Goal: Task Accomplishment & Management: Use online tool/utility

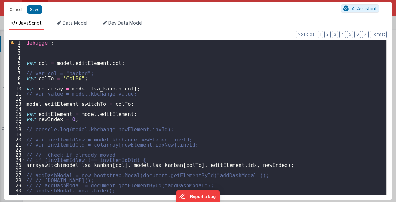
scroll to position [399, 0]
click at [288, 123] on div "debugger ; var col = model . editElement . col ; // var col = "packed"; var col…" at bounding box center [204, 123] width 358 height 166
click at [13, 11] on button "Cancel" at bounding box center [15, 9] width 19 height 9
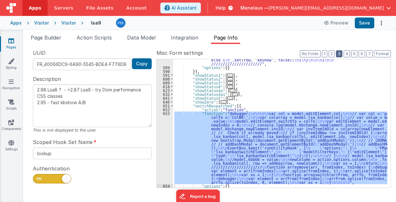
click at [341, 55] on button "3" at bounding box center [339, 53] width 6 height 7
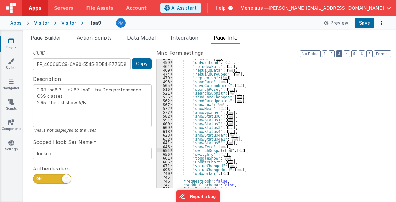
scroll to position [223, 0]
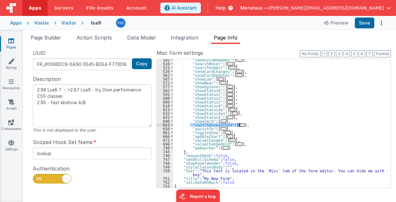
drag, startPoint x: 189, startPoint y: 125, endPoint x: 241, endPoint y: 124, distance: 52.6
click at [241, 124] on div ""saveColumnNames" : [ ... ] , "searchReset" : [ ... ] , "searchSubmit" : [ ... …" at bounding box center [280, 126] width 214 height 137
click at [241, 124] on div ""saveColumnNames" : [ ... ] , "searchReset" : [ ... ] , "searchSubmit" : [ ... …" at bounding box center [280, 123] width 214 height 129
type textarea "2.98 Lsa8 ? - >2.87 Lsa9 - try Dom performance CSS classes 2.95 - fast kbshow A…"
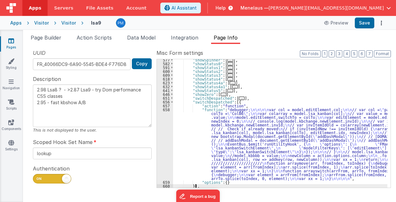
scroll to position [250, 0]
click at [210, 103] on div ""showSpinner" : [ ... ] , "showStatus0" : [ ... ] , "showStatus1" : [ ... ] , "…" at bounding box center [280, 126] width 214 height 137
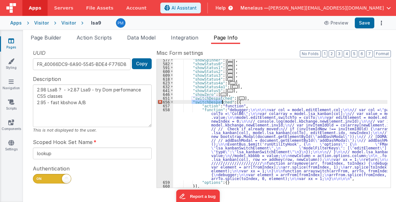
click at [210, 103] on div ""showSpinner" : [ ... ] , "showStatus0" : [ ... ] , "showStatus1" : [ ... ] , "…" at bounding box center [280, 126] width 214 height 137
click at [232, 130] on div ""showSpinner" : [ ... ] , "showStatus0" : [ ... ] , "showStatus1" : [ ... ] , "…" at bounding box center [280, 126] width 214 height 137
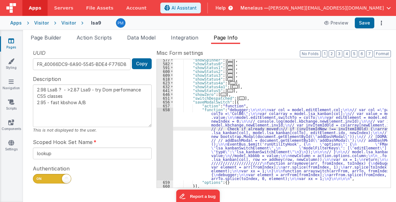
click at [163, 134] on div "658" at bounding box center [165, 144] width 16 height 73
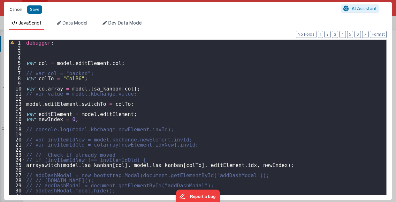
click at [16, 10] on button "Cancel" at bounding box center [15, 9] width 19 height 9
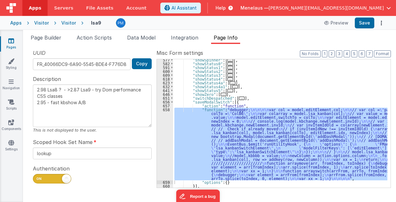
drag, startPoint x: 57, startPoint y: 40, endPoint x: 64, endPoint y: 45, distance: 9.1
click at [57, 40] on span "Page Builder" at bounding box center [46, 37] width 31 height 6
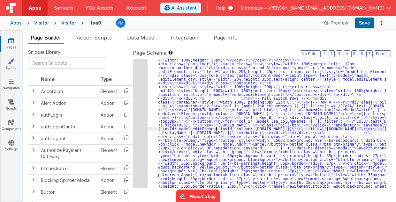
scroll to position [93, 0]
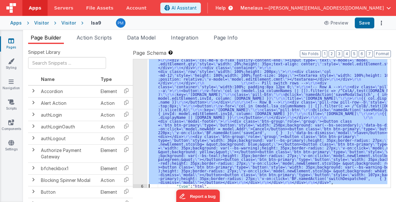
click at [142, 131] on div "5" at bounding box center [140, 82] width 14 height 203
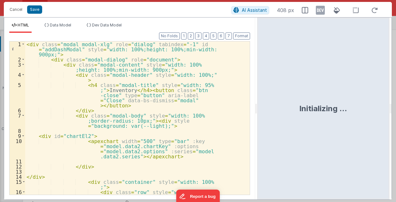
drag, startPoint x: 196, startPoint y: 110, endPoint x: 257, endPoint y: 111, distance: 60.9
click at [257, 111] on html "Cancel Save AI Assistant 408 px HTML Data Model Dev Data Model Format 7 6 5 4 3…" at bounding box center [198, 101] width 396 height 202
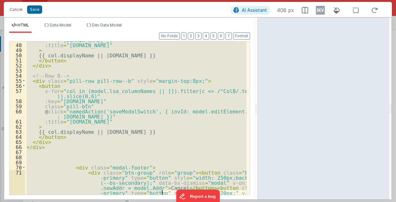
scroll to position [407, 0]
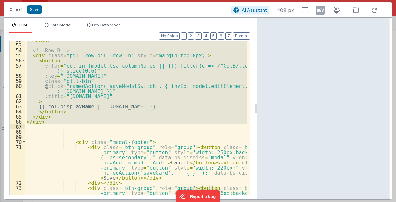
drag, startPoint x: 26, startPoint y: 94, endPoint x: 157, endPoint y: 127, distance: 134.7
click at [157, 127] on div "</ div > <!-- Row B --> < div class = "pill-row pill-row--b" style = "margin-to…" at bounding box center [135, 175] width 221 height 277
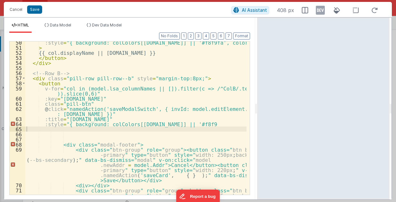
scroll to position [395, 0]
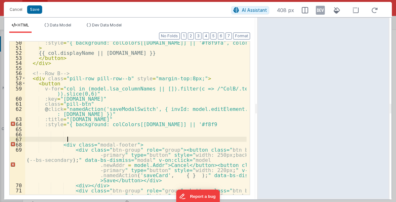
click at [74, 137] on div ":style = "{ background: colColors[col.name] || '#f8f9fa', color: '#000' }" > {{…" at bounding box center [135, 178] width 221 height 277
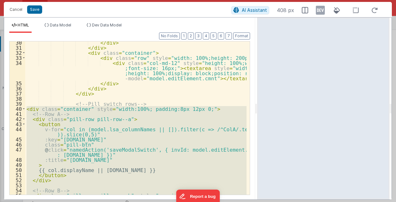
scroll to position [267, 0]
click at [27, 108] on div "</ div > </ div > < div class = "container" > < div class = "row" style = "widt…" at bounding box center [135, 117] width 221 height 153
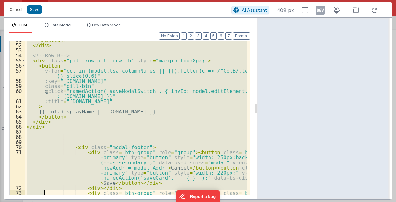
scroll to position [448, 0]
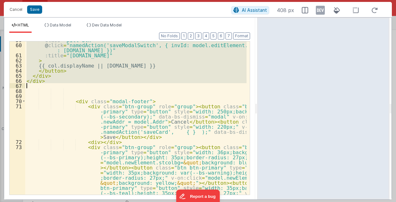
drag, startPoint x: 27, startPoint y: 108, endPoint x: 51, endPoint y: 85, distance: 33.4
click at [51, 85] on div "class = "pill-btn" @ click = "namedAction('saveModalSwitch', { invId: model.edi…" at bounding box center [135, 175] width 221 height 277
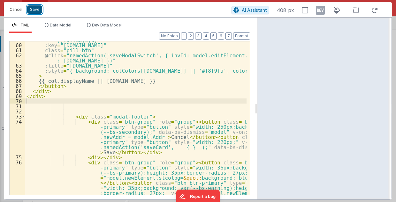
click at [31, 9] on button "Save" at bounding box center [34, 9] width 15 height 8
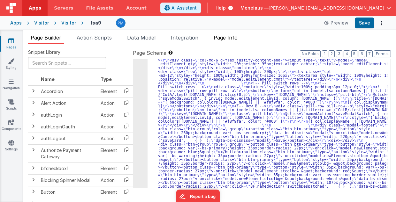
click at [224, 36] on span "Page Info" at bounding box center [225, 37] width 24 height 6
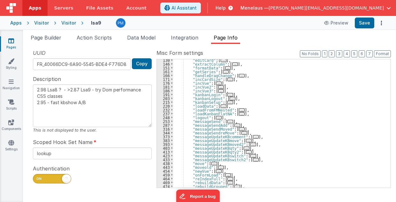
scroll to position [77, 0]
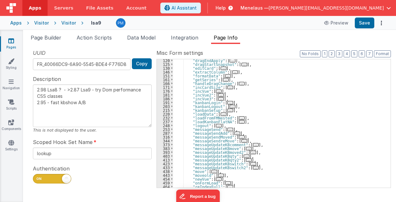
click at [227, 110] on span "..." at bounding box center [230, 111] width 6 height 4
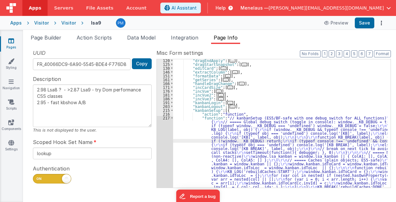
scroll to position [461, 0]
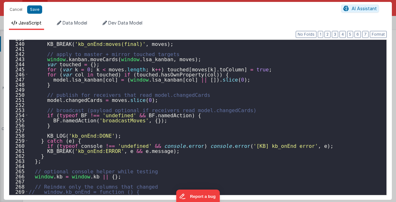
scroll to position [1253, 0]
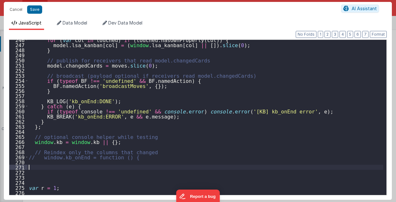
click at [35, 169] on div "for ( var col in touched ) if ( touched . hasOwnProperty ( col )) { model . lsa…" at bounding box center [205, 120] width 356 height 166
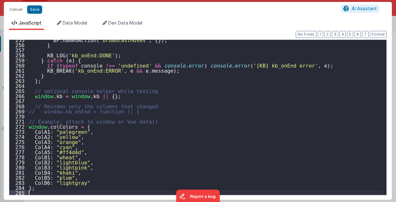
scroll to position [1299, 0]
type textarea "2.98 Lsa8 ? - >2.87 Lsa9 - try Dom performance CSS classes 2.95 - fast kbshow A…"
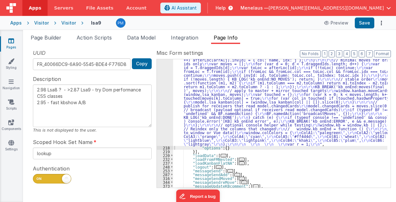
click at [220, 122] on div ""function" : "// kanbanSetup (ES5/BF-safe with one debug switch for ALL functio…" at bounding box center [280, 6] width 214 height 546
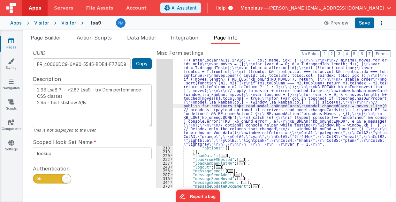
click at [240, 107] on div ""function" : "// kanbanSetup (ES5/BF-safe with one debug switch for ALL functio…" at bounding box center [280, 6] width 214 height 546
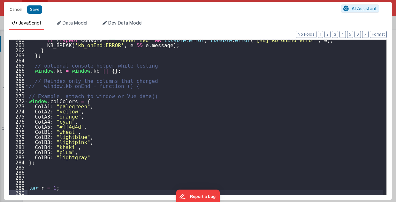
scroll to position [1325, 0]
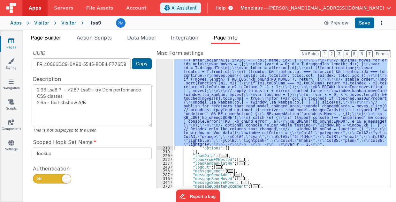
click at [51, 37] on span "Page Builder" at bounding box center [46, 37] width 31 height 6
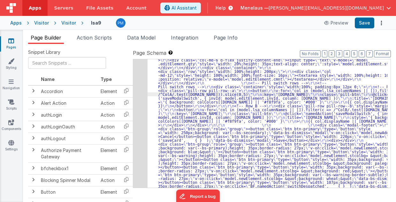
click at [138, 101] on div "5" at bounding box center [140, 86] width 14 height 211
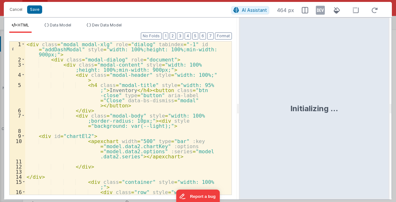
drag, startPoint x: 197, startPoint y: 110, endPoint x: 239, endPoint y: 111, distance: 42.1
click at [239, 111] on html "Cancel Save AI Assistant 464 px HTML Data Model Dev Data Model Format 7 6 5 4 3…" at bounding box center [198, 101] width 396 height 202
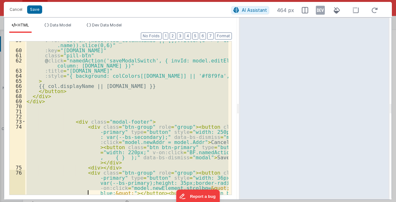
scroll to position [474, 0]
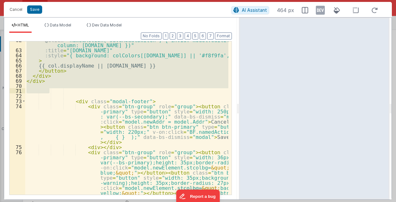
drag, startPoint x: 31, startPoint y: 93, endPoint x: 49, endPoint y: 90, distance: 18.1
click at [49, 90] on div "@ click = "namedAction('saveModalSwitch', { invId: model.editElement.invId, col…" at bounding box center [126, 185] width 203 height 297
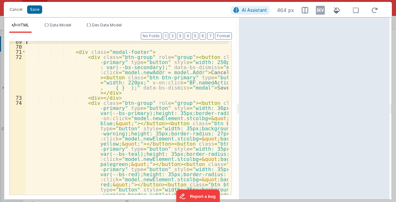
scroll to position [571, 0]
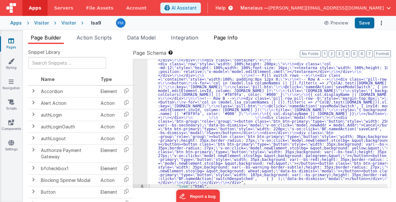
click at [224, 37] on span "Page Info" at bounding box center [225, 37] width 24 height 6
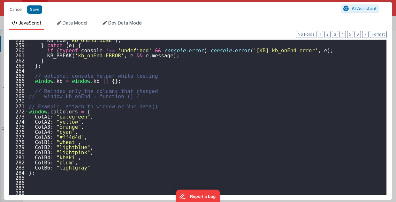
scroll to position [1325, 0]
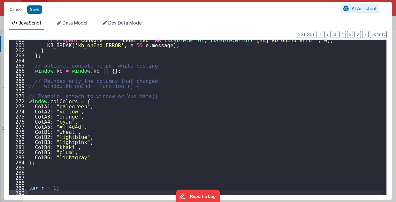
click at [38, 101] on div "if ( typeof console !== 'undefined' && console . error ) console . error ( '[KB…" at bounding box center [205, 120] width 356 height 166
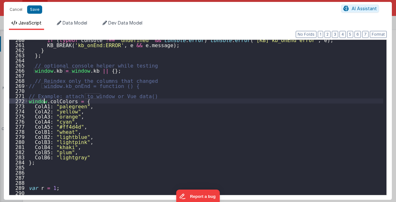
click at [38, 101] on div "if ( typeof console !== 'undefined' && console . error ) console . error ( '[KB…" at bounding box center [205, 120] width 356 height 166
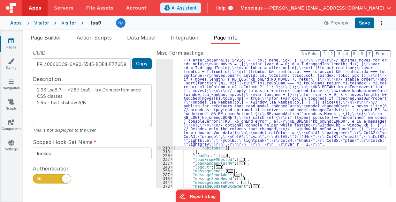
click at [237, 98] on div ""function" : "// kanbanSetup (ES5/BF-safe with one debug switch for ALL functio…" at bounding box center [280, 6] width 214 height 546
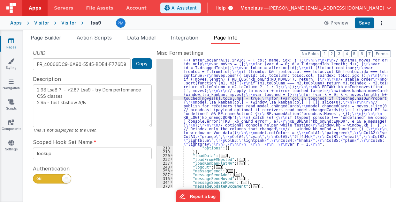
click at [316, 150] on div ""function" : "// kanbanSetup (ES5/BF-safe with one debug switch for ALL functio…" at bounding box center [280, 6] width 214 height 546
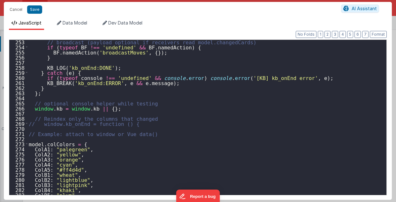
scroll to position [1330, 0]
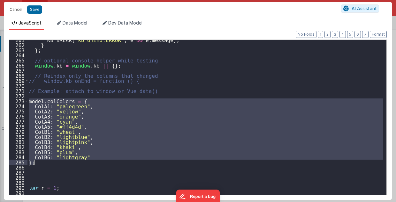
drag, startPoint x: 28, startPoint y: 101, endPoint x: 87, endPoint y: 160, distance: 83.0
click at [87, 160] on div "KB_BREAK ( 'kb_onEnd:ERROR' , e && e . message ) ; } } ; // optional console he…" at bounding box center [205, 120] width 356 height 166
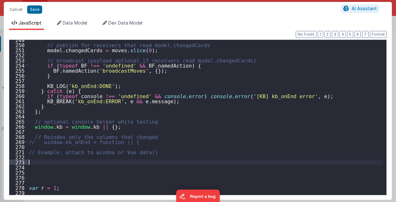
scroll to position [1269, 0]
click at [35, 10] on button "Save" at bounding box center [34, 9] width 15 height 8
type textarea "2.98 Lsa8 ? - >2.87 Lsa9 - try Dom performance CSS classes 2.95 - fast kbshow A…"
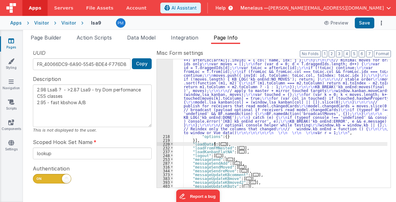
click at [220, 144] on span "..." at bounding box center [223, 145] width 6 height 4
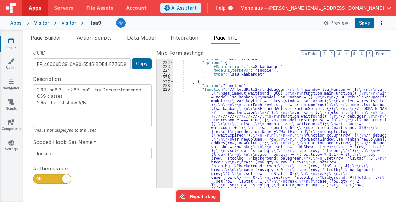
scroll to position [550, 0]
click at [237, 158] on div ""action" : "runUtilityHook" , "options" : { "FMautoscript" : "lsa8_kanbanget" ,…" at bounding box center [280, 179] width 214 height 244
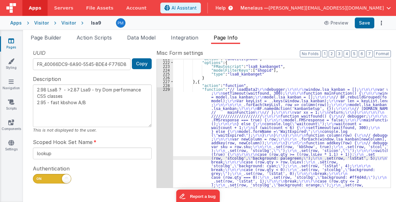
scroll to position [564, 0]
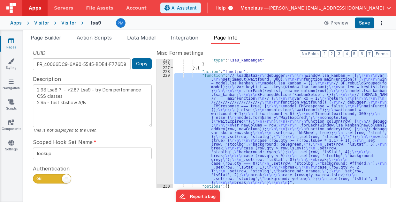
click at [164, 127] on div "229" at bounding box center [165, 128] width 16 height 111
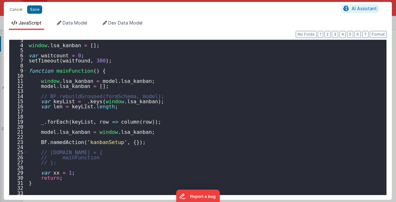
scroll to position [0, 0]
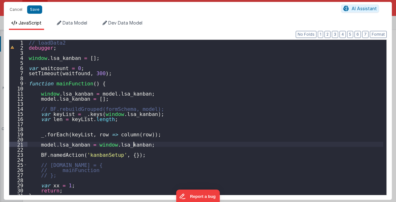
click at [141, 146] on div "// loadData2 debugger ; window . lsa_kanban = [ ] ; var waitcount = 0 ; setTime…" at bounding box center [205, 123] width 356 height 166
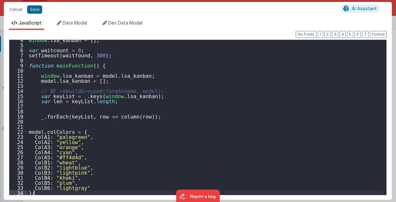
scroll to position [18, 0]
type textarea "2.98 Lsa8 ? - >2.87 Lsa9 - try Dom performance CSS classes 2.95 - fast kbshow A…"
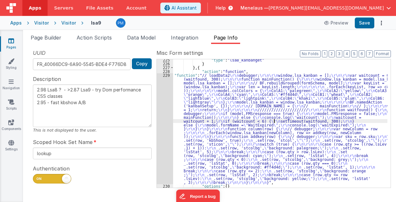
click at [274, 121] on div ""type" : "lsa8_kanbanget" } } , { "action" : "function" , "function" : "// load…" at bounding box center [280, 126] width 214 height 137
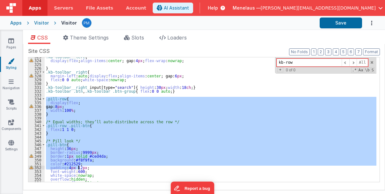
scroll to position [1264, 0]
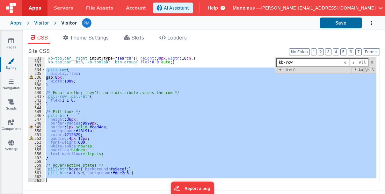
drag, startPoint x: 45, startPoint y: 99, endPoint x: 80, endPoint y: 193, distance: 100.2
click at [80, 193] on div "CSS Theme Settings Slots Loaders Site CSS Format 7 6 5 4 3 2 1 No Folds 331 332…" at bounding box center [204, 115] width 362 height 163
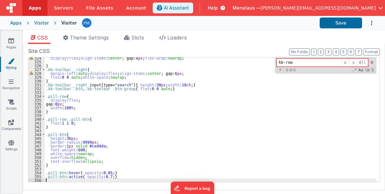
scroll to position [1238, 0]
click at [353, 23] on button "Save" at bounding box center [341, 23] width 42 height 11
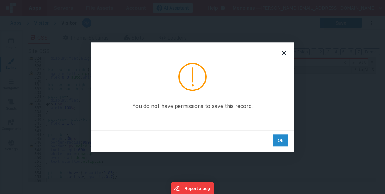
click at [284, 141] on div "Ok" at bounding box center [280, 141] width 15 height 12
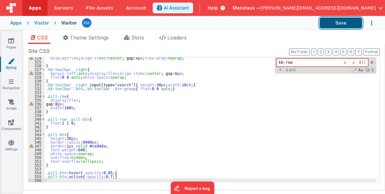
click at [343, 25] on button "Save" at bounding box center [341, 23] width 42 height 11
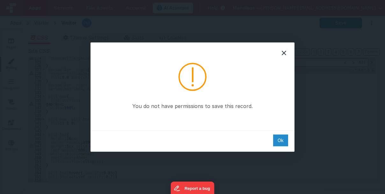
click at [285, 140] on div "Ok" at bounding box center [280, 141] width 15 height 12
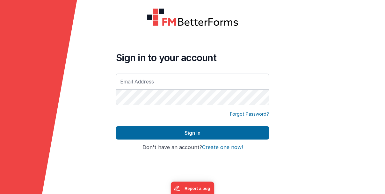
type input "[PERSON_NAME][EMAIL_ADDRESS][DOMAIN_NAME]"
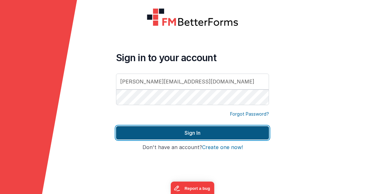
click at [203, 130] on button "Sign In" at bounding box center [192, 132] width 153 height 13
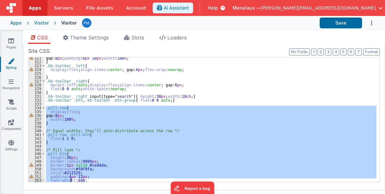
scroll to position [1264, 0]
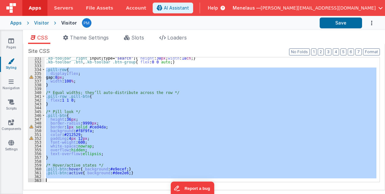
drag, startPoint x: 46, startPoint y: 108, endPoint x: 73, endPoint y: 187, distance: 83.3
click at [73, 187] on div "Site CSS Format 7 6 5 4 3 2 1 No Folds 331 332 333 334 335 336 337 338 339 340 …" at bounding box center [204, 117] width 352 height 140
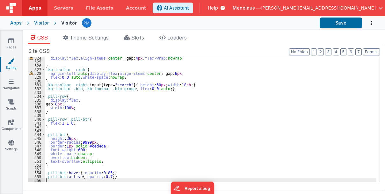
scroll to position [1238, 0]
click at [205, 120] on div "display : flex ; align-items : center ; gap: 4 px ; flex-wrap : nowrap ; } .kb-…" at bounding box center [211, 122] width 332 height 133
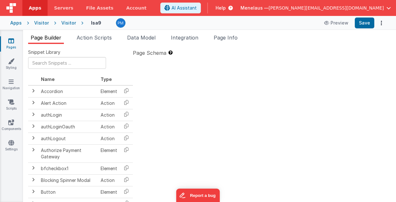
type textarea "2.98 Lsa8 ? - >2.87 Lsa9 - try Dom performance CSS classes 2.95 - fast kbshow A…"
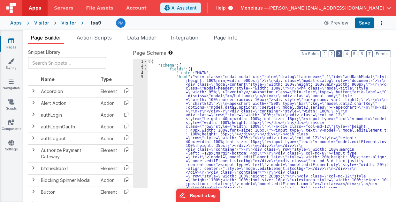
drag, startPoint x: 341, startPoint y: 54, endPoint x: 327, endPoint y: 94, distance: 43.1
click at [341, 54] on button "3" at bounding box center [339, 53] width 6 height 7
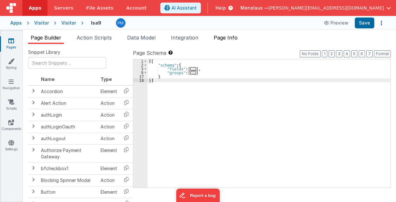
click at [227, 34] on li "Page Info" at bounding box center [225, 39] width 29 height 10
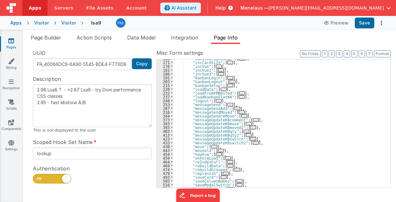
scroll to position [77, 0]
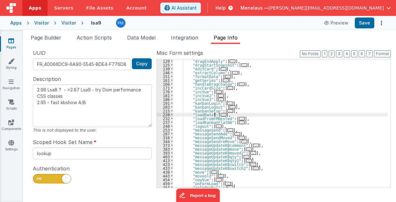
click at [220, 114] on span "..." at bounding box center [223, 115] width 6 height 4
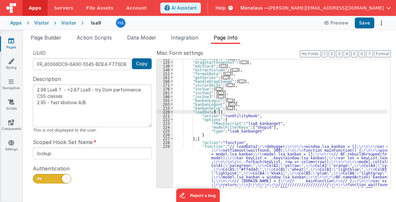
scroll to position [79, 0]
click at [227, 108] on span "..." at bounding box center [230, 109] width 6 height 4
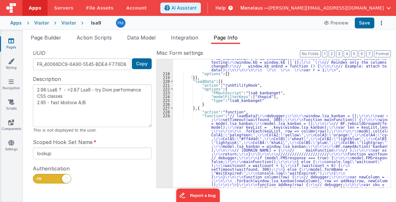
scroll to position [564, 0]
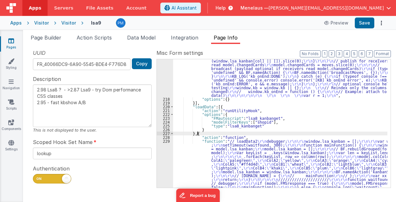
scroll to position [551, 0]
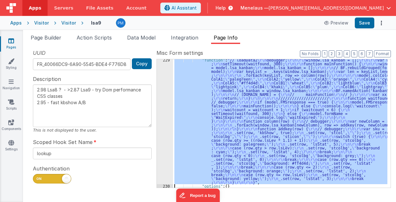
scroll to position [633, 0]
click at [164, 165] on div "229" at bounding box center [165, 121] width 16 height 126
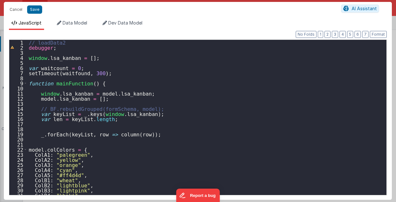
scroll to position [38, 0]
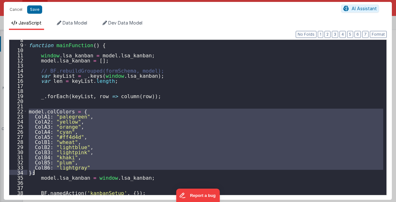
drag, startPoint x: 28, startPoint y: 111, endPoint x: 38, endPoint y: 172, distance: 61.7
click at [38, 172] on div "function mainFunction ( ) { window . lsa_kanban = model . lsa_kanban ; model . …" at bounding box center [205, 120] width 356 height 166
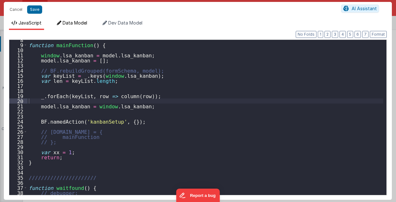
click at [70, 23] on span "Data Model" at bounding box center [75, 22] width 25 height 5
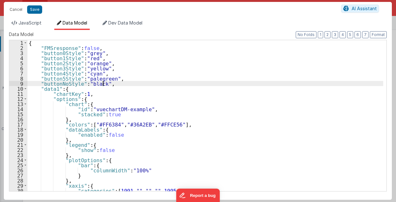
click at [111, 81] on div "{ "FMSresponse" : false , "button0Style" : "grey" , "button1Style" : "red" , "b…" at bounding box center [205, 121] width 356 height 162
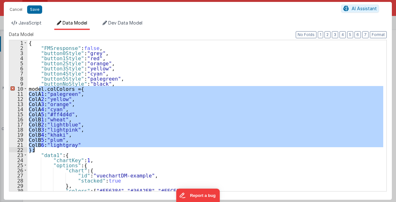
drag, startPoint x: 38, startPoint y: 88, endPoint x: 48, endPoint y: 149, distance: 61.5
click at [48, 149] on div "{ "FMSresponse" : false , "button0Style" : "grey" , "button1Style" : "red" , "b…" at bounding box center [205, 121] width 356 height 162
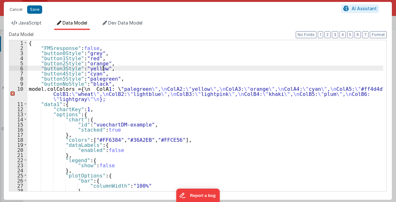
click at [177, 68] on div "{ "FMSresponse" : false , "button0Style" : "grey" , "button1Style" : "red" , "b…" at bounding box center [205, 121] width 356 height 162
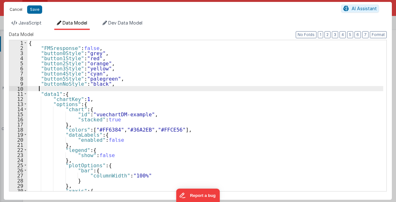
click at [13, 10] on button "Cancel" at bounding box center [15, 9] width 19 height 9
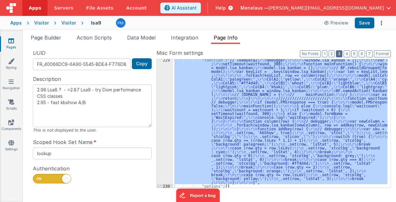
drag, startPoint x: 342, startPoint y: 52, endPoint x: 336, endPoint y: 63, distance: 12.6
click at [342, 52] on button "3" at bounding box center [339, 53] width 6 height 7
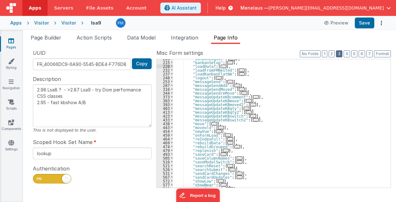
scroll to position [125, 0]
click at [225, 135] on span "..." at bounding box center [228, 136] width 6 height 4
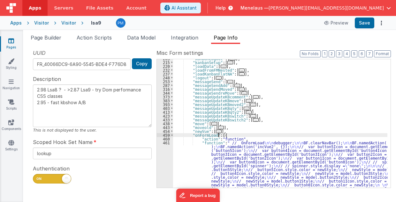
click at [235, 157] on div ""kanbanLogout" : [ ... ] , "kanbanSetup" : [ ... ] , "loadData" : [ ... ] , "lo…" at bounding box center [280, 158] width 214 height 202
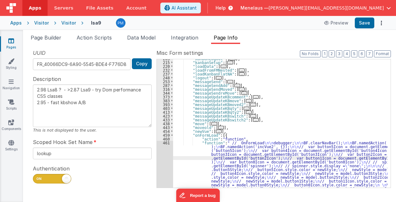
scroll to position [151, 0]
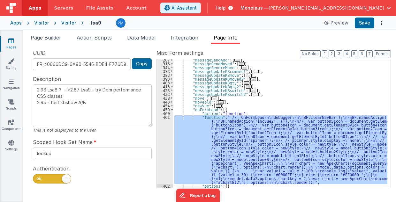
click at [166, 161] on div "461" at bounding box center [165, 150] width 16 height 69
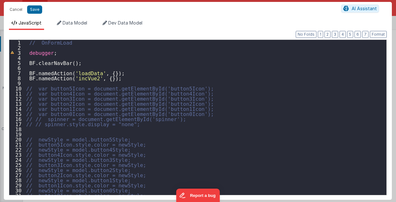
scroll to position [0, 0]
click at [132, 80] on div "// OnFormLoad debugger ; BF . clearNavBar ( ) ; BF . namedAction ( 'loadData' ,…" at bounding box center [204, 123] width 358 height 166
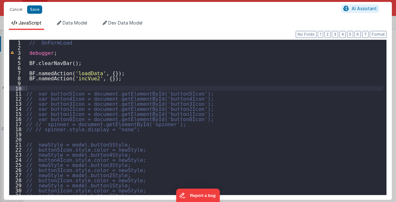
click at [42, 86] on div "// OnFormLoad debugger ; BF . clearNavBar ( ) ; BF . namedAction ( 'loadData' ,…" at bounding box center [204, 123] width 358 height 166
paste textarea
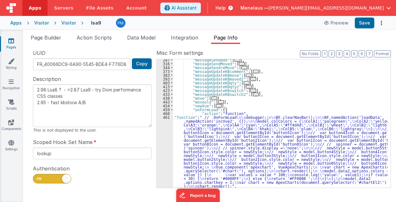
click at [241, 145] on div ""messageSendAdd" : [ ... ] , "messageSendMoved" : [ ... ] , "messageSendreMove"…" at bounding box center [280, 126] width 214 height 137
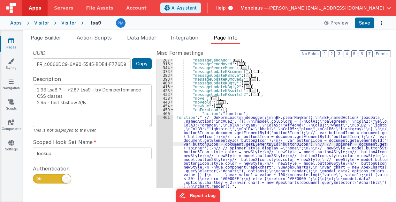
scroll to position [154, 0]
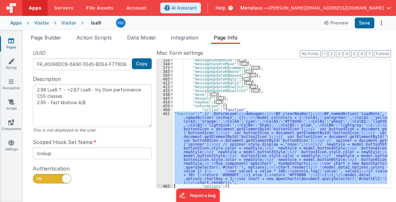
click at [163, 149] on div "316 344 373 383 393 403 413 423 433 438 443 454 459 460 461 462 463 464" at bounding box center [165, 126] width 16 height 137
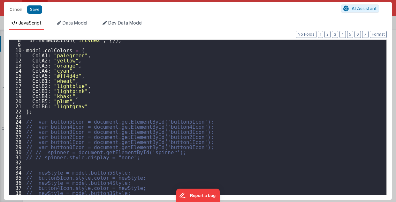
scroll to position [38, 0]
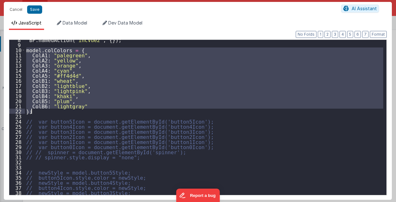
drag, startPoint x: 26, startPoint y: 50, endPoint x: 41, endPoint y: 112, distance: 64.2
click at [41, 112] on div "BF . namedAction ( 'incVue2' , { }) ; model . colColors = { ColA1 : "palegreen"…" at bounding box center [204, 120] width 358 height 166
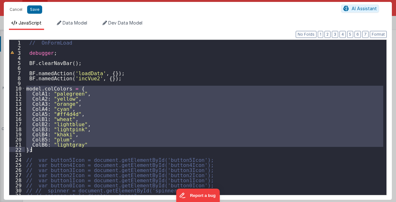
scroll to position [0, 0]
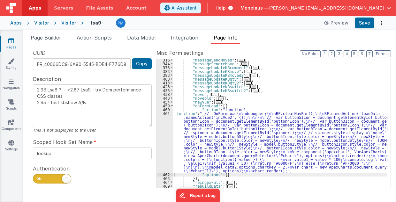
click at [284, 97] on div ""messageSendMoved" : [ ... ] , "messageSendreMove" : [ ... ] , "messageUpdateKB…" at bounding box center [280, 126] width 214 height 137
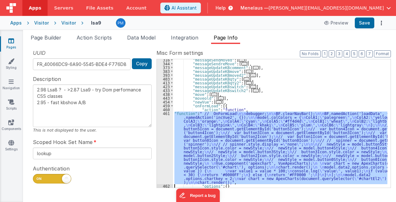
type textarea "2.98 Lsa8 ? - >2.87 Lsa9 - try Dom performance CSS classes 2.95 - fast kbshow A…"
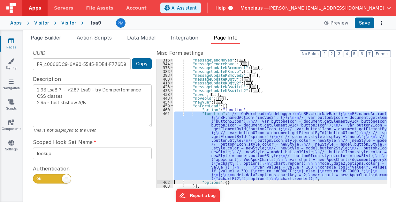
scroll to position [154, 0]
click at [256, 140] on div ""messageSendMoved" : [ ... ] , "messageSendreMove" : [ ... ] , "messageUpdateKB…" at bounding box center [280, 123] width 214 height 129
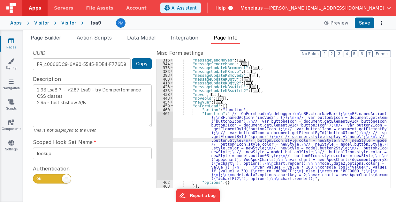
click at [160, 144] on div "461" at bounding box center [165, 146] width 16 height 69
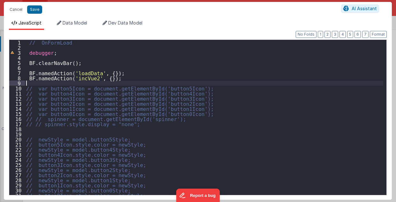
click at [92, 85] on div "// OnFormLoad debugger ; BF . clearNavBar ( ) ; BF . namedAction ( 'loadData' ,…" at bounding box center [204, 123] width 358 height 166
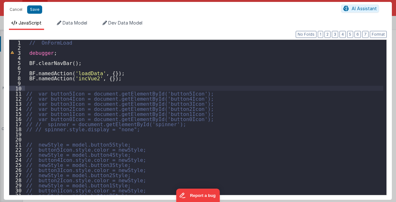
paste textarea
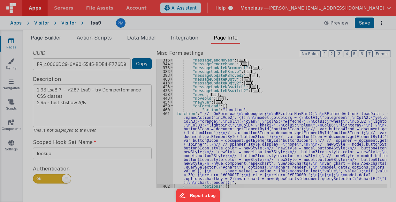
type textarea "2.98 Lsa8 ? - >2.87 Lsa9 - try Dom performance CSS classes 2.95 - fast kbshow A…"
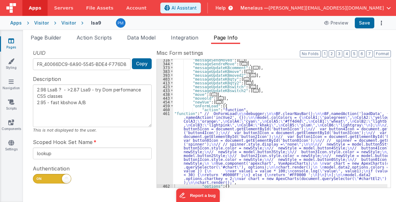
drag, startPoint x: 46, startPoint y: 38, endPoint x: 74, endPoint y: 82, distance: 52.8
click at [46, 38] on span "Page Builder" at bounding box center [46, 37] width 31 height 6
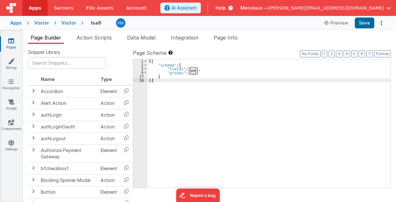
click at [190, 68] on span "..." at bounding box center [193, 69] width 6 height 4
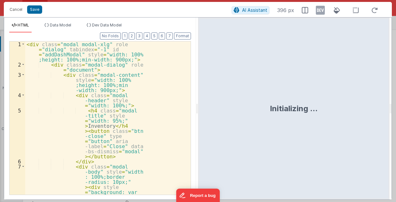
scroll to position [124, 0]
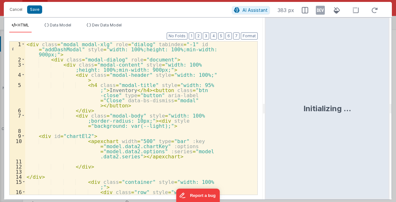
drag, startPoint x: 197, startPoint y: 111, endPoint x: 265, endPoint y: 113, distance: 68.3
click at [265, 113] on html "Cancel Save AI Assistant 383 px HTML Data Model Dev Data Model Format 7 6 5 4 3…" at bounding box center [198, 101] width 396 height 202
click at [228, 121] on div "< div class = "modal modal-xlg" role = "dialog" tabindex = "-1" id = "addDashMo…" at bounding box center [139, 141] width 229 height 200
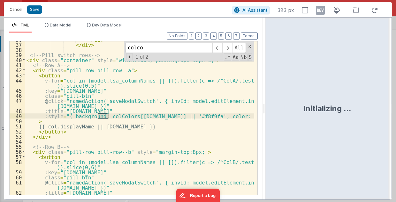
scroll to position [316, 0]
type input "colco"
drag, startPoint x: 14, startPoint y: 10, endPoint x: 191, endPoint y: 1, distance: 177.3
click at [14, 10] on button "Cancel" at bounding box center [15, 9] width 19 height 9
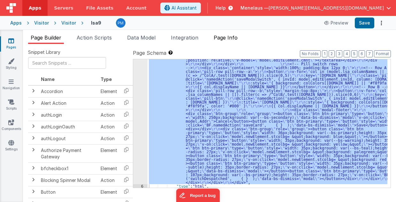
click at [228, 35] on span "Page Info" at bounding box center [225, 37] width 24 height 6
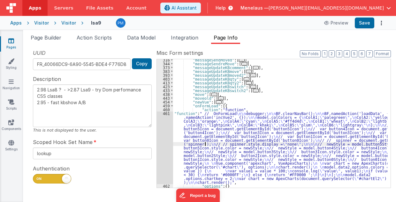
drag, startPoint x: 205, startPoint y: 144, endPoint x: 198, endPoint y: 145, distance: 6.9
click at [205, 144] on div ""messageSendMoved" : [ ... ] , "messageSendreMove" : [ ... ] , "messageUpdateKB…" at bounding box center [280, 126] width 214 height 137
click at [165, 148] on div "461" at bounding box center [165, 148] width 16 height 73
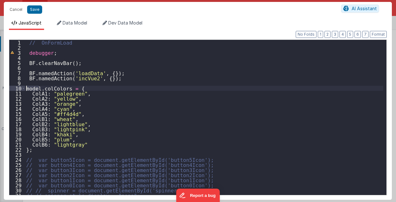
drag, startPoint x: 38, startPoint y: 89, endPoint x: 26, endPoint y: 87, distance: 13.0
click at [26, 87] on div "// OnFormLoad debugger ; BF . clearNavBar ( ) ; BF . namedAction ( 'loadData' ,…" at bounding box center [204, 123] width 358 height 166
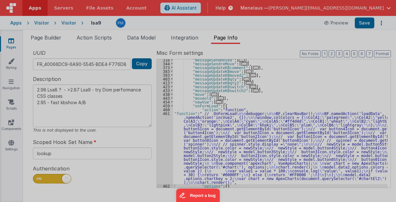
type textarea "2.98 Lsa8 ? - >2.87 Lsa9 - try Dom performance CSS classes 2.95 - fast kbshow A…"
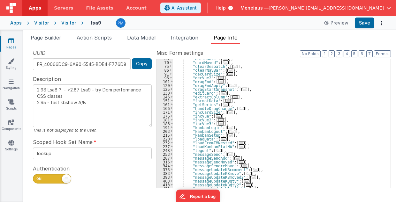
scroll to position [52, 0]
click at [227, 135] on span "..." at bounding box center [230, 136] width 6 height 4
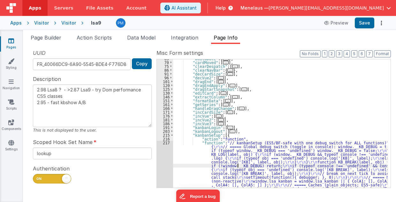
scroll to position [465, 0]
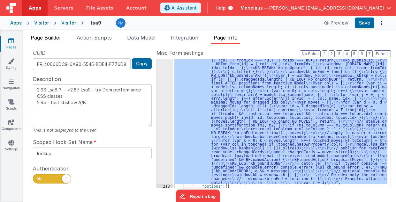
click at [44, 38] on span "Page Builder" at bounding box center [46, 37] width 31 height 6
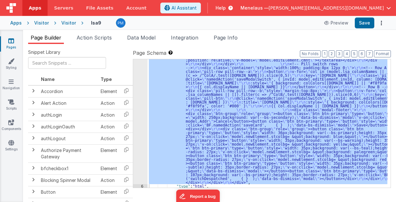
scroll to position [111, 0]
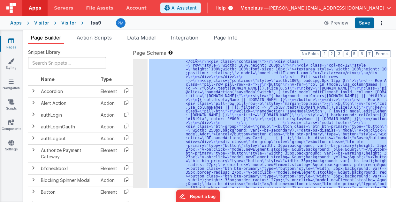
click at [141, 108] on div "5" at bounding box center [140, 81] width 14 height 234
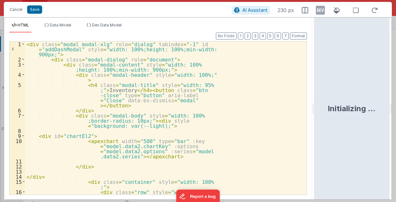
drag, startPoint x: 197, startPoint y: 109, endPoint x: 315, endPoint y: 109, distance: 117.7
click at [315, 109] on html "Cancel Save AI Assistant 230 px HTML Data Model Dev Data Model Format 7 6 5 4 3…" at bounding box center [198, 101] width 396 height 202
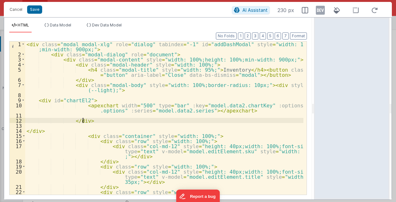
click at [256, 123] on div "< div class = "modal modal-xlg" role = "dialog" tabindex = "-1" id = "addDashMo…" at bounding box center [164, 131] width 278 height 180
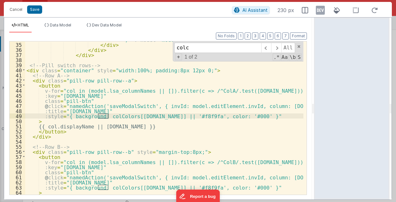
scroll to position [255, 0]
click at [189, 48] on input "colcolors" at bounding box center [217, 48] width 87 height 10
type input "colColors"
click at [180, 56] on span "+" at bounding box center [178, 57] width 7 height 7
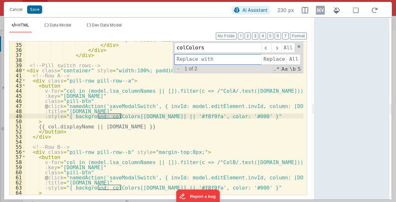
click at [183, 59] on input at bounding box center [217, 59] width 87 height 10
click at [189, 50] on input "colColors" at bounding box center [217, 48] width 87 height 10
click at [199, 59] on input "model." at bounding box center [217, 59] width 87 height 10
paste input "colColors"
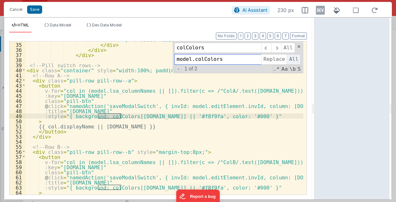
type input "model.colColors"
click at [293, 59] on span "All" at bounding box center [294, 59] width 14 height 10
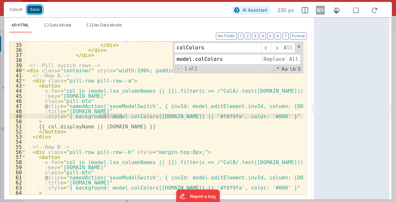
click at [33, 8] on button "Save" at bounding box center [34, 9] width 15 height 8
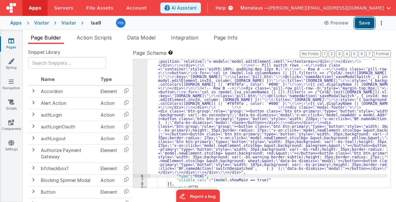
click at [364, 22] on button "Save" at bounding box center [363, 23] width 19 height 11
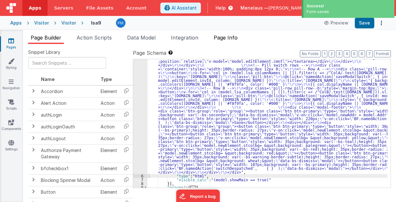
click at [231, 34] on li "Page Info" at bounding box center [225, 39] width 29 height 10
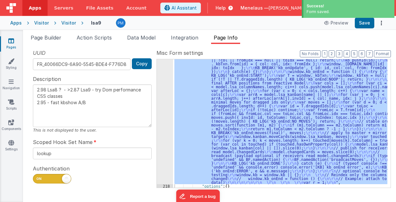
click at [230, 38] on span "Page Info" at bounding box center [225, 37] width 24 height 6
click at [233, 119] on div ""function" : "// kanbanSetup (ES5/BF-safe with one debug switch for ALL functio…" at bounding box center [280, 123] width 214 height 129
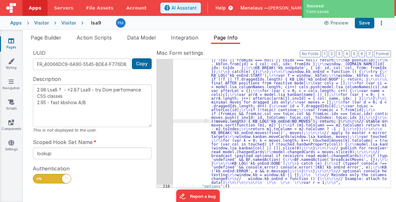
click at [252, 106] on div ""function" : "// kanbanSetup (ES5/BF-safe with one debug switch for ALL functio…" at bounding box center [280, 23] width 214 height 588
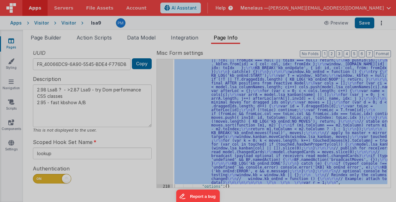
click at [160, 118] on div "// kanbanSetup (ES5/BF-safe with one debug switch for ALL functions) ( function…" at bounding box center [205, 117] width 356 height 166
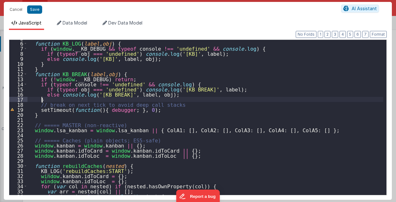
scroll to position [0, 0]
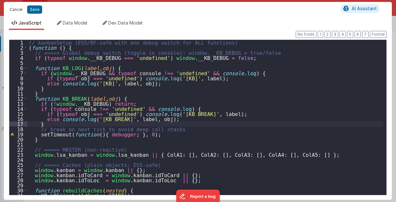
click at [18, 10] on button "Cancel" at bounding box center [15, 9] width 19 height 9
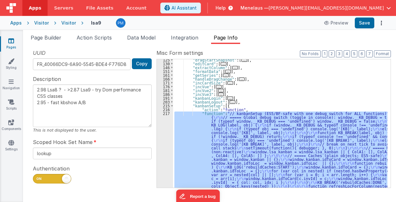
scroll to position [82, 0]
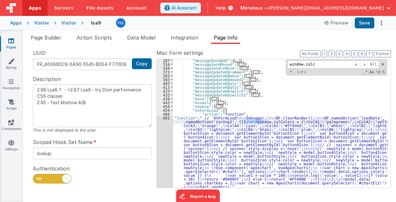
scroll to position [663, 0]
type input "window.colcol"
click at [164, 145] on div "461" at bounding box center [165, 152] width 16 height 73
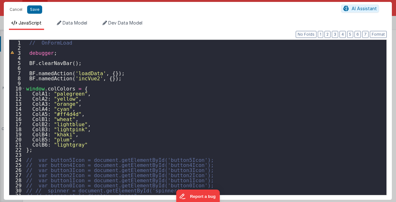
click at [33, 88] on div "// OnFormLoad debugger ; BF . clearNavBar ( ) ; BF . namedAction ( 'loadData' ,…" at bounding box center [204, 123] width 358 height 166
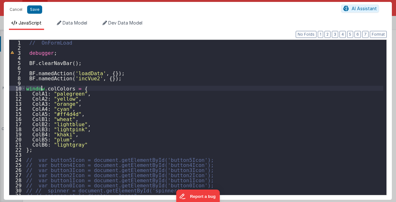
click at [33, 88] on div "// OnFormLoad debugger ; BF . clearNavBar ( ) ; BF . namedAction ( 'loadData' ,…" at bounding box center [204, 123] width 358 height 166
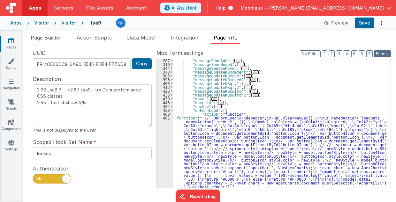
click at [382, 53] on button "Format" at bounding box center [382, 53] width 17 height 7
type textarea "2.98 Lsa8 ? - >2.87 Lsa9 - try Dom performance CSS classes 2.95 - fast kbshow A…"
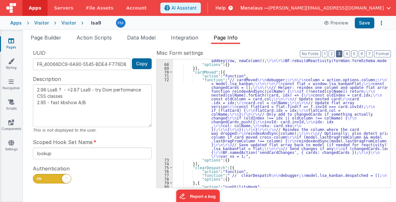
click at [341, 53] on button "3" at bounding box center [339, 53] width 6 height 7
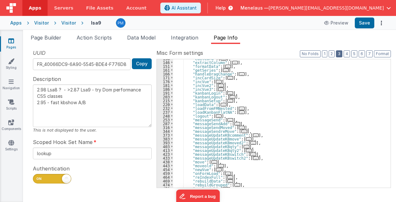
scroll to position [87, 0]
click at [227, 101] on span "..." at bounding box center [230, 101] width 6 height 4
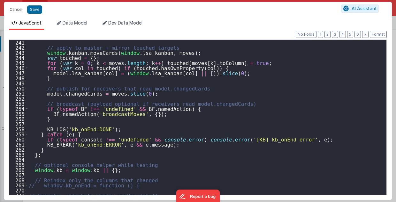
scroll to position [1269, 0]
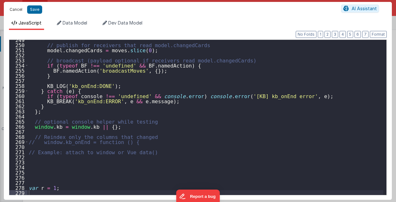
click at [15, 9] on button "Cancel" at bounding box center [15, 9] width 19 height 9
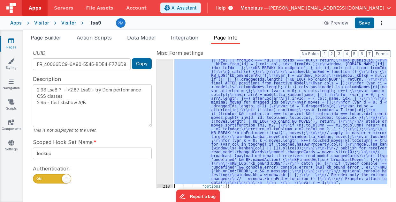
click at [265, 82] on div ""function" : "// kanbanSetup (ES5/BF-safe with one debug switch for ALL functio…" at bounding box center [280, 123] width 214 height 129
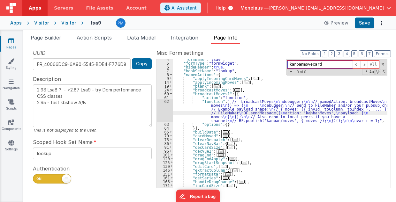
scroll to position [13, 0]
type input "kanbanmovecard"
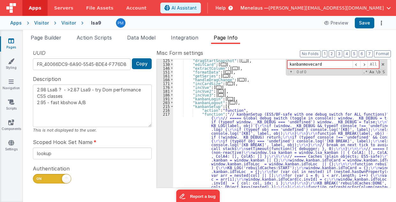
scroll to position [116, 0]
click at [342, 54] on button "3" at bounding box center [339, 53] width 6 height 7
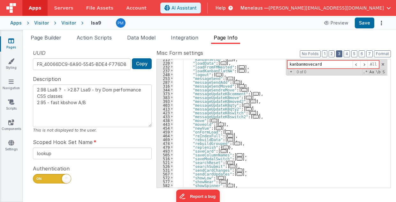
scroll to position [179, 0]
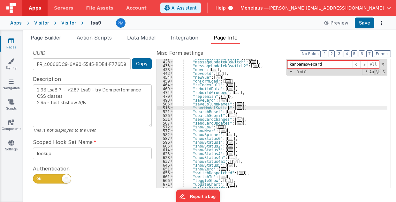
click at [236, 107] on span "..." at bounding box center [239, 108] width 6 height 4
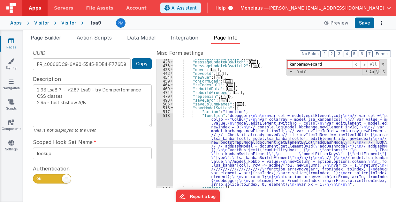
click at [280, 140] on div ""messageUpdateKBqty2" : [ ... ] , "messageUpdateKBswitch" : [ ... ] , "messageU…" at bounding box center [280, 124] width 214 height 137
click at [161, 153] on div "518" at bounding box center [165, 150] width 16 height 73
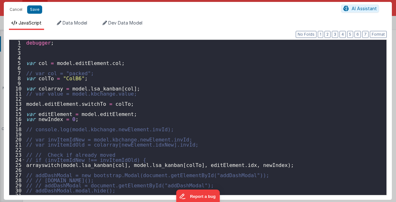
scroll to position [181, 0]
